Goal: Use online tool/utility: Utilize a website feature to perform a specific function

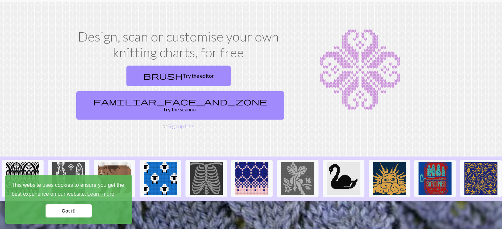
scroll to position [33, 0]
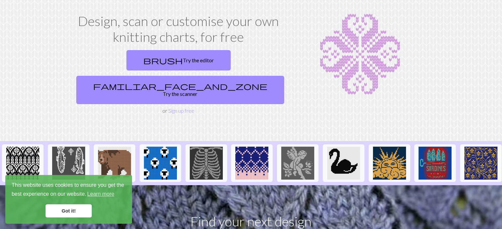
click at [71, 212] on link "Got it!" at bounding box center [69, 211] width 46 height 13
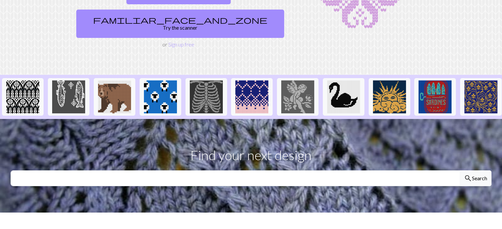
scroll to position [99, 0]
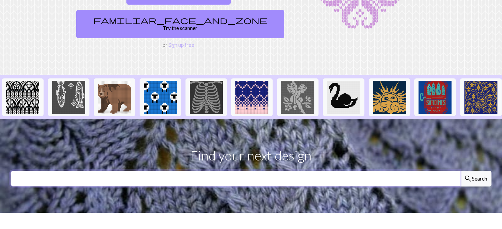
click at [196, 171] on input "text" at bounding box center [235, 179] width 449 height 16
type input "bBaby"
click at [460, 171] on button "search Search" at bounding box center [476, 179] width 32 height 16
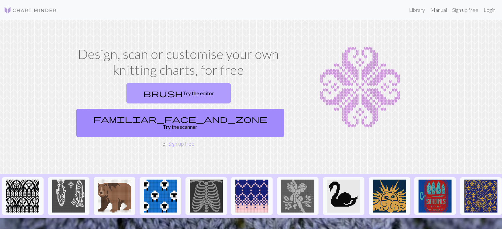
click at [127, 94] on link "brush Try the editor" at bounding box center [178, 93] width 104 height 20
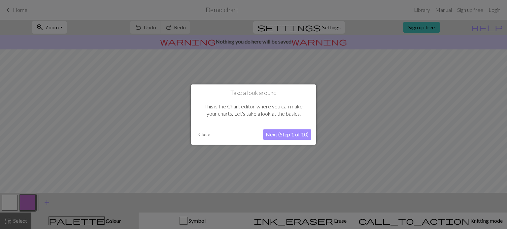
click at [291, 134] on button "Next (Step 1 of 10)" at bounding box center [287, 134] width 48 height 11
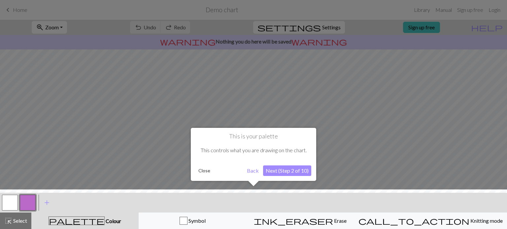
click at [292, 172] on button "Next (Step 2 of 10)" at bounding box center [287, 171] width 48 height 11
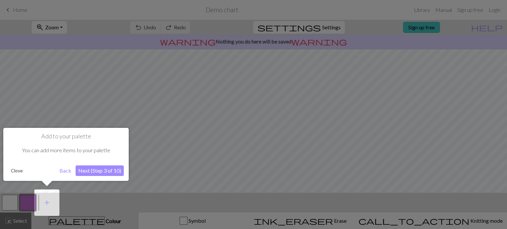
click at [102, 168] on button "Next (Step 3 of 10)" at bounding box center [100, 171] width 48 height 11
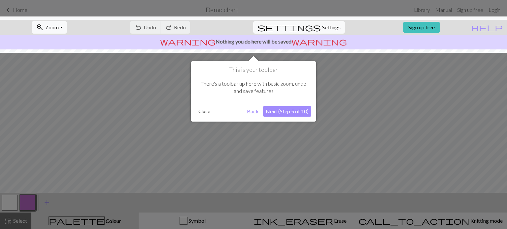
click at [291, 109] on button "Next (Step 5 of 10)" at bounding box center [287, 111] width 48 height 11
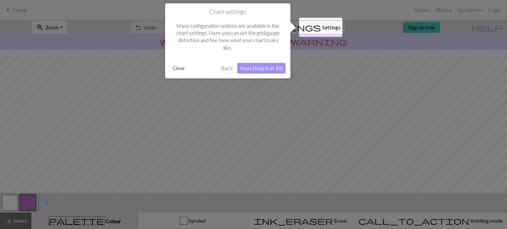
click at [261, 69] on button "Next (Step 6 of 10)" at bounding box center [261, 68] width 48 height 11
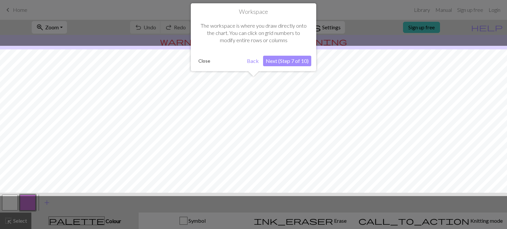
scroll to position [39, 0]
click at [293, 60] on button "Next (Step 7 of 10)" at bounding box center [287, 61] width 48 height 11
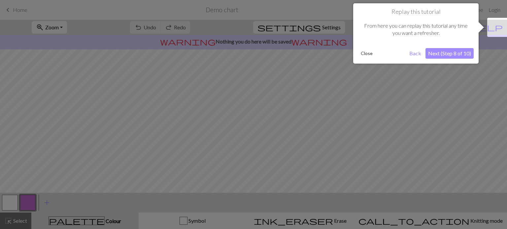
click at [445, 54] on button "Next (Step 8 of 10)" at bounding box center [449, 53] width 48 height 11
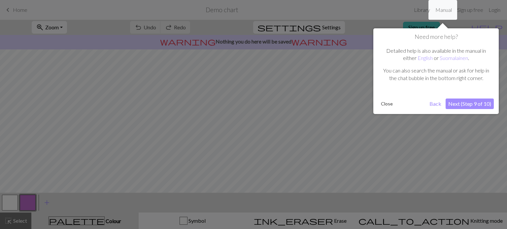
click at [476, 103] on button "Next (Step 9 of 10)" at bounding box center [470, 104] width 48 height 11
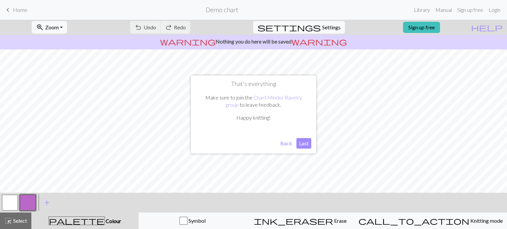
click at [307, 144] on button "Last" at bounding box center [303, 143] width 15 height 11
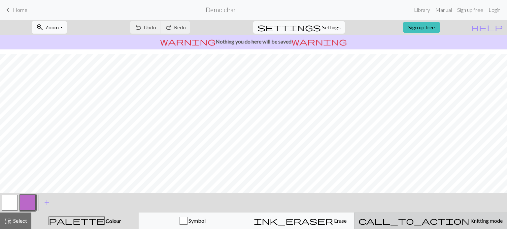
click at [469, 220] on span "Knitting mode" at bounding box center [485, 221] width 33 height 6
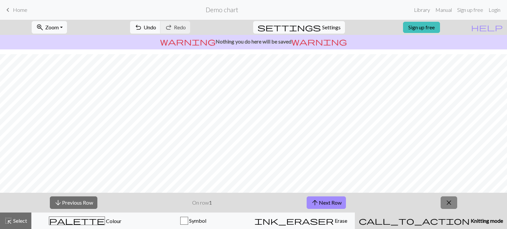
click at [443, 204] on button "close" at bounding box center [449, 203] width 17 height 13
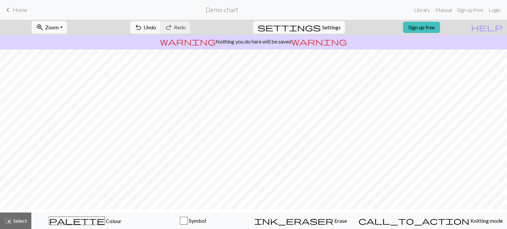
scroll to position [0, 0]
click at [326, 30] on span "Settings" at bounding box center [331, 27] width 18 height 8
select select "aran"
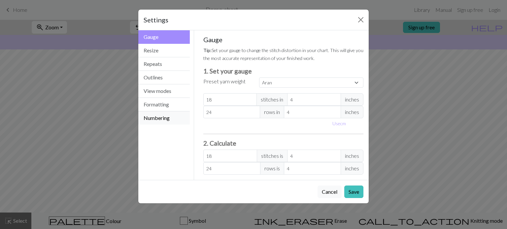
click at [163, 119] on button "Numbering" at bounding box center [163, 118] width 51 height 13
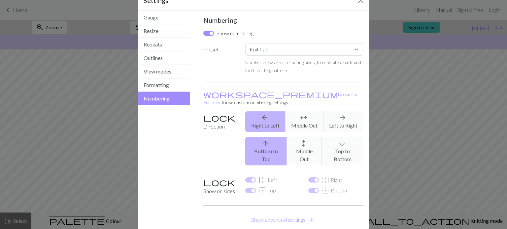
scroll to position [10, 0]
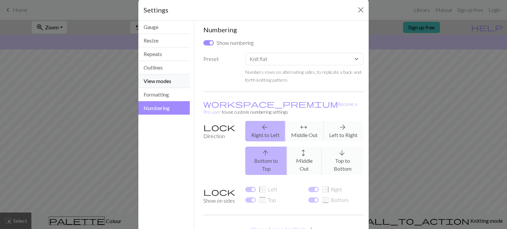
click at [145, 76] on button "View modes" at bounding box center [163, 82] width 51 height 14
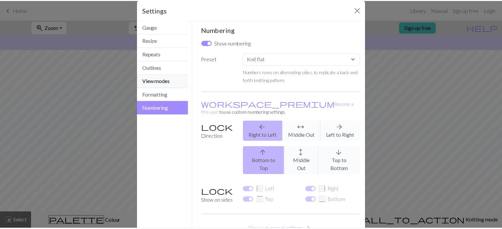
scroll to position [0, 0]
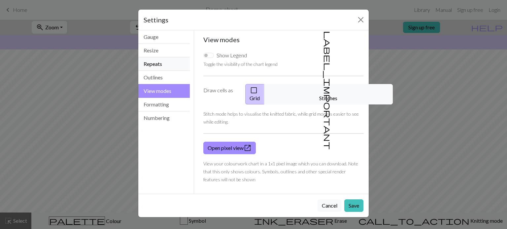
click at [154, 67] on button "Repeats" at bounding box center [163, 64] width 51 height 14
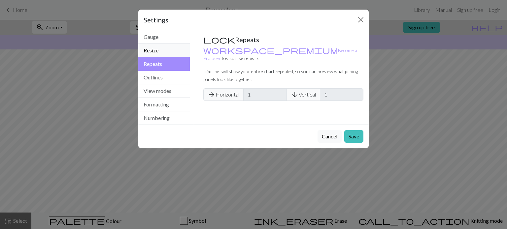
click at [154, 52] on button "Resize" at bounding box center [163, 51] width 51 height 14
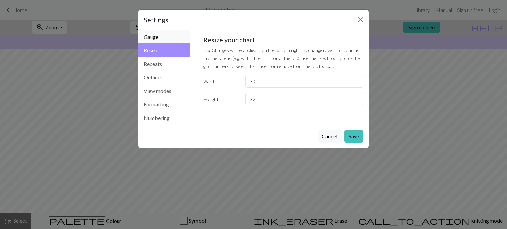
click at [149, 38] on button "Gauge" at bounding box center [163, 37] width 51 height 14
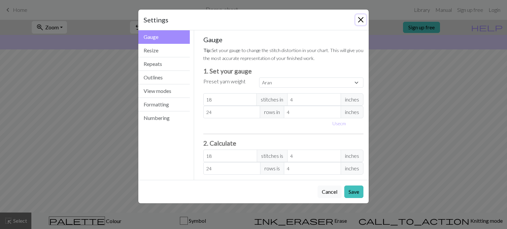
click at [365, 18] on button "Close" at bounding box center [360, 20] width 11 height 11
